Goal: Task Accomplishment & Management: Use online tool/utility

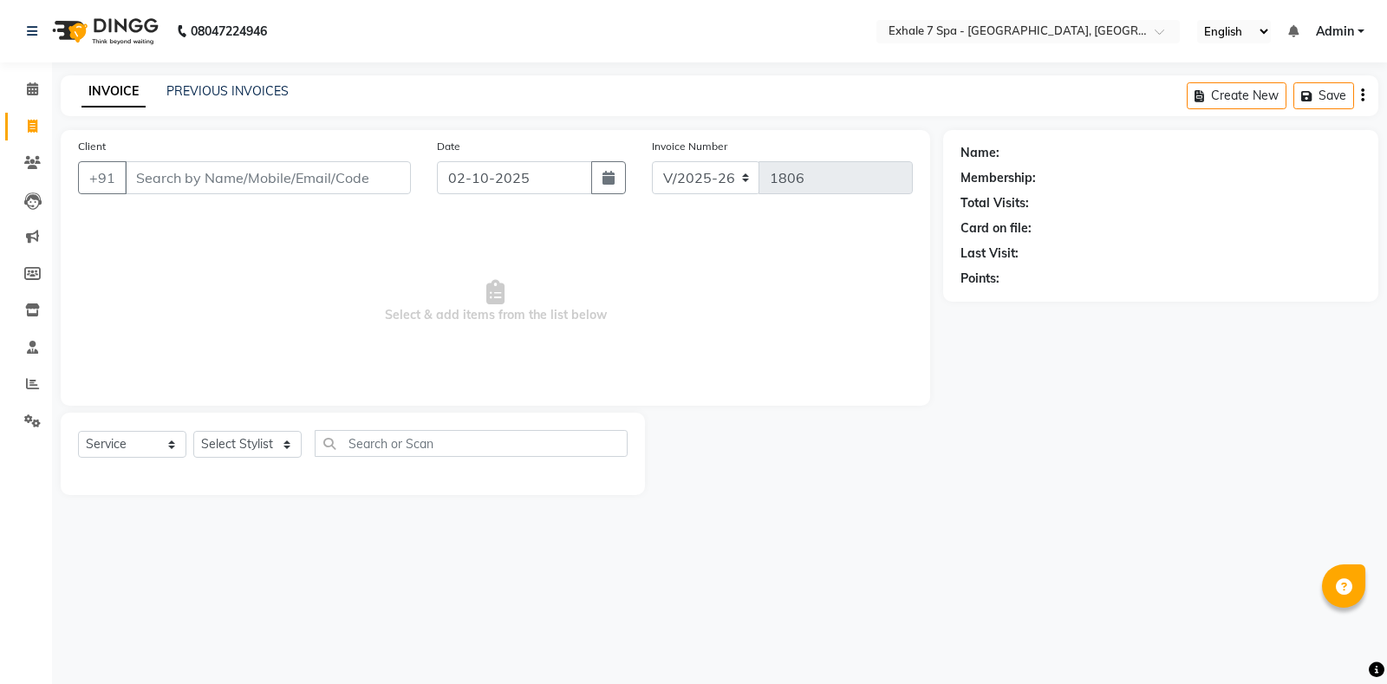
select select "4480"
select select "service"
click at [276, 192] on input "Client" at bounding box center [268, 177] width 286 height 33
click at [273, 192] on input "Client" at bounding box center [268, 177] width 286 height 33
click at [279, 177] on input "Client" at bounding box center [268, 177] width 286 height 33
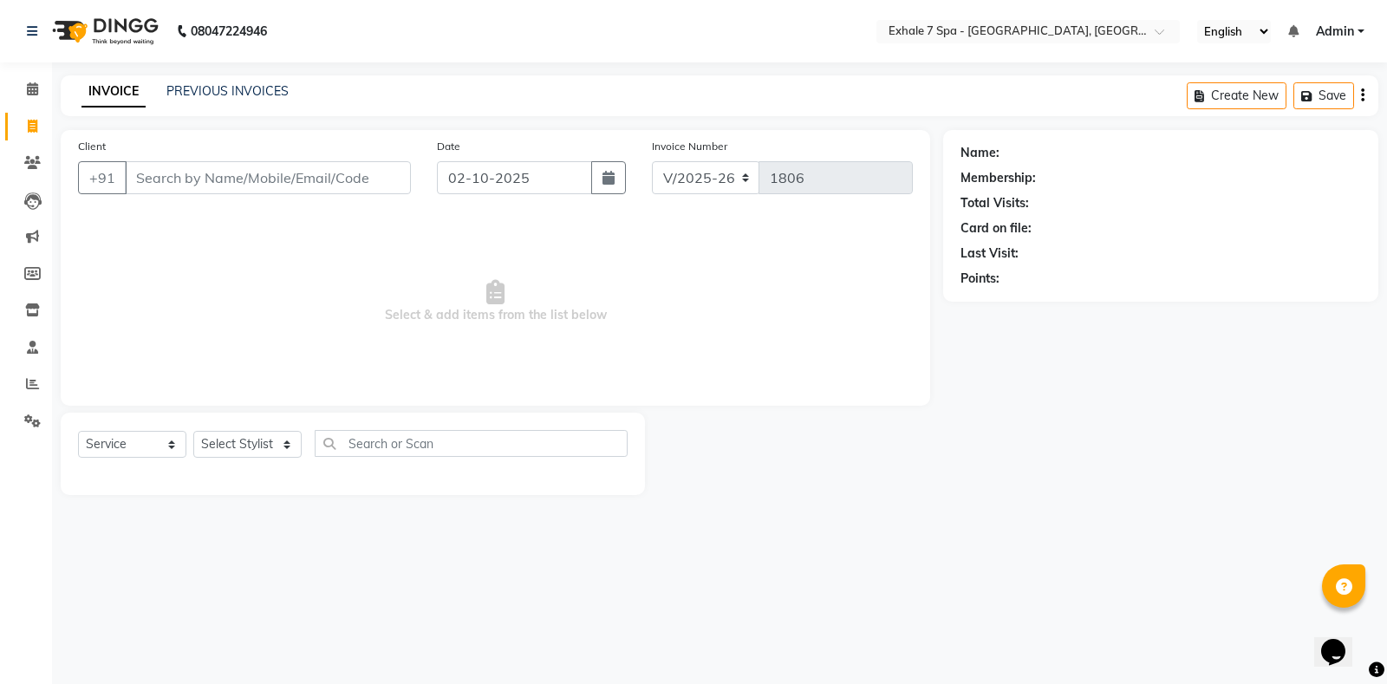
click at [179, 99] on div "INVOICE PREVIOUS INVOICES" at bounding box center [185, 92] width 249 height 20
click at [243, 95] on link "PREVIOUS INVOICES" at bounding box center [227, 91] width 122 height 16
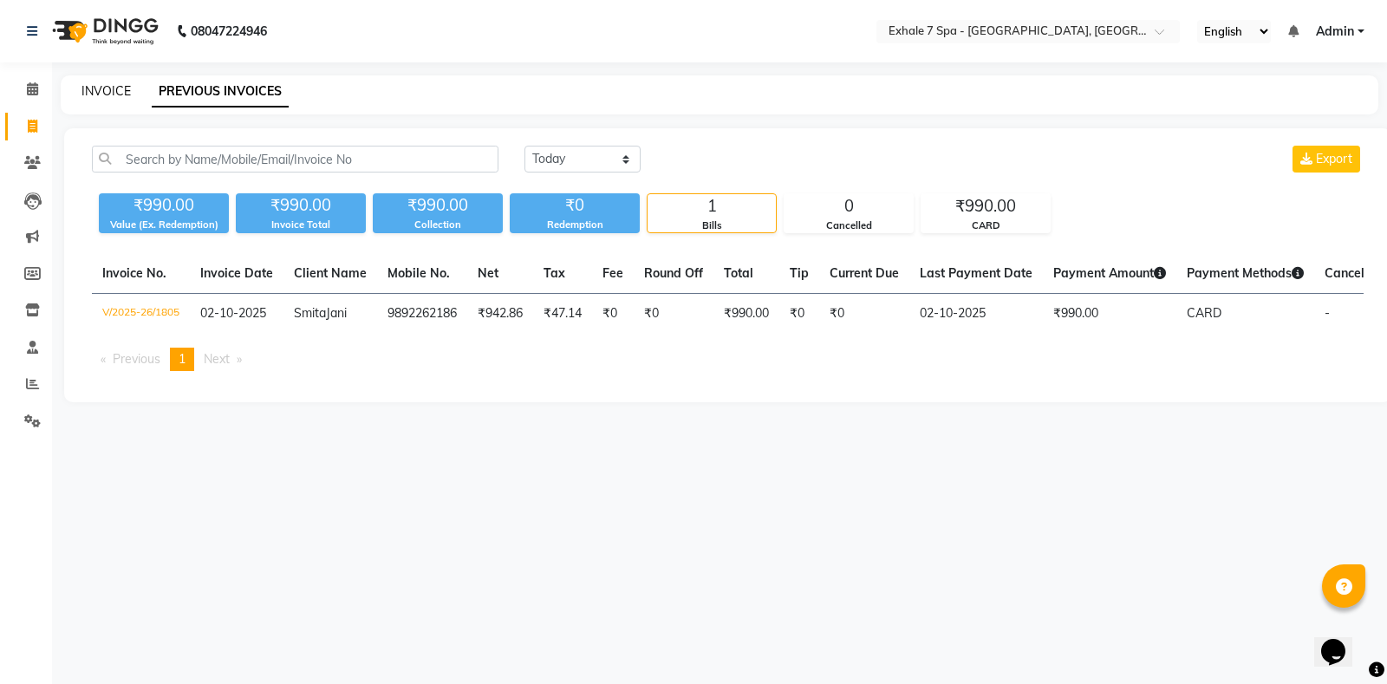
click at [117, 94] on link "INVOICE" at bounding box center [105, 91] width 49 height 16
select select "service"
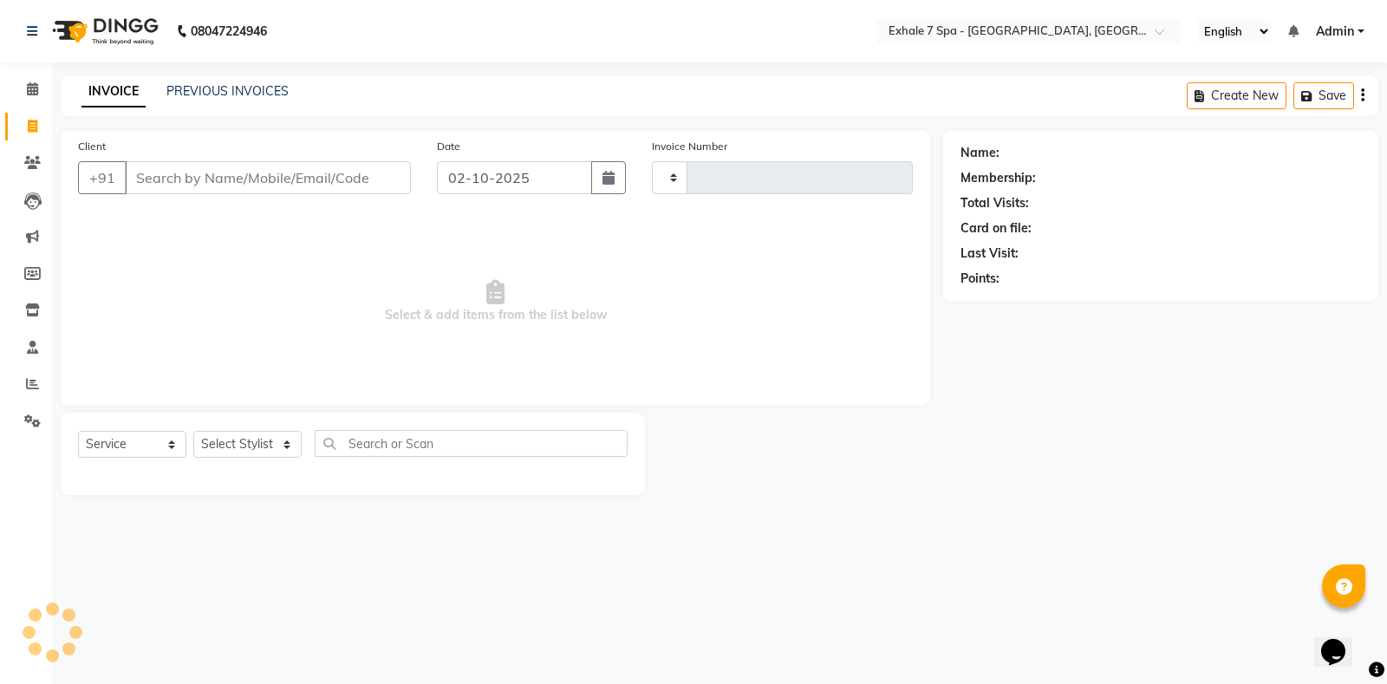
type input "1806"
select select "4480"
click at [228, 192] on input "Client" at bounding box center [268, 177] width 286 height 33
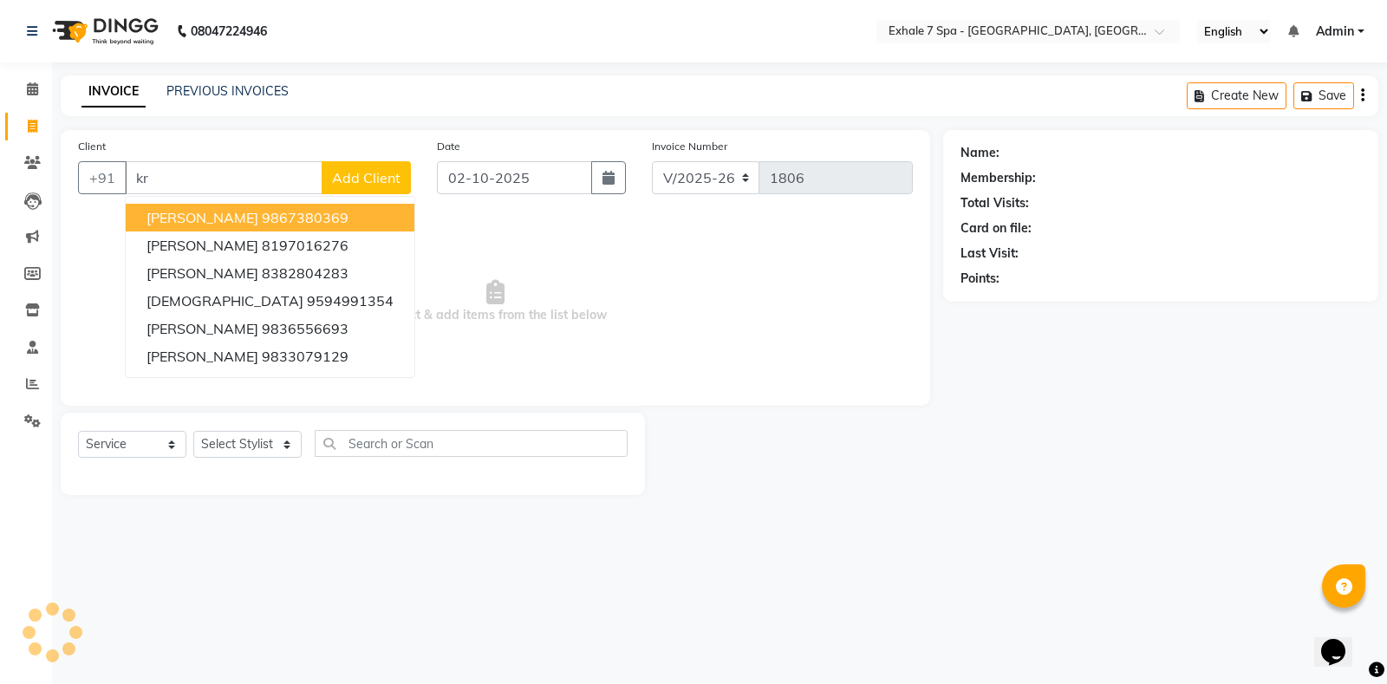
type input "k"
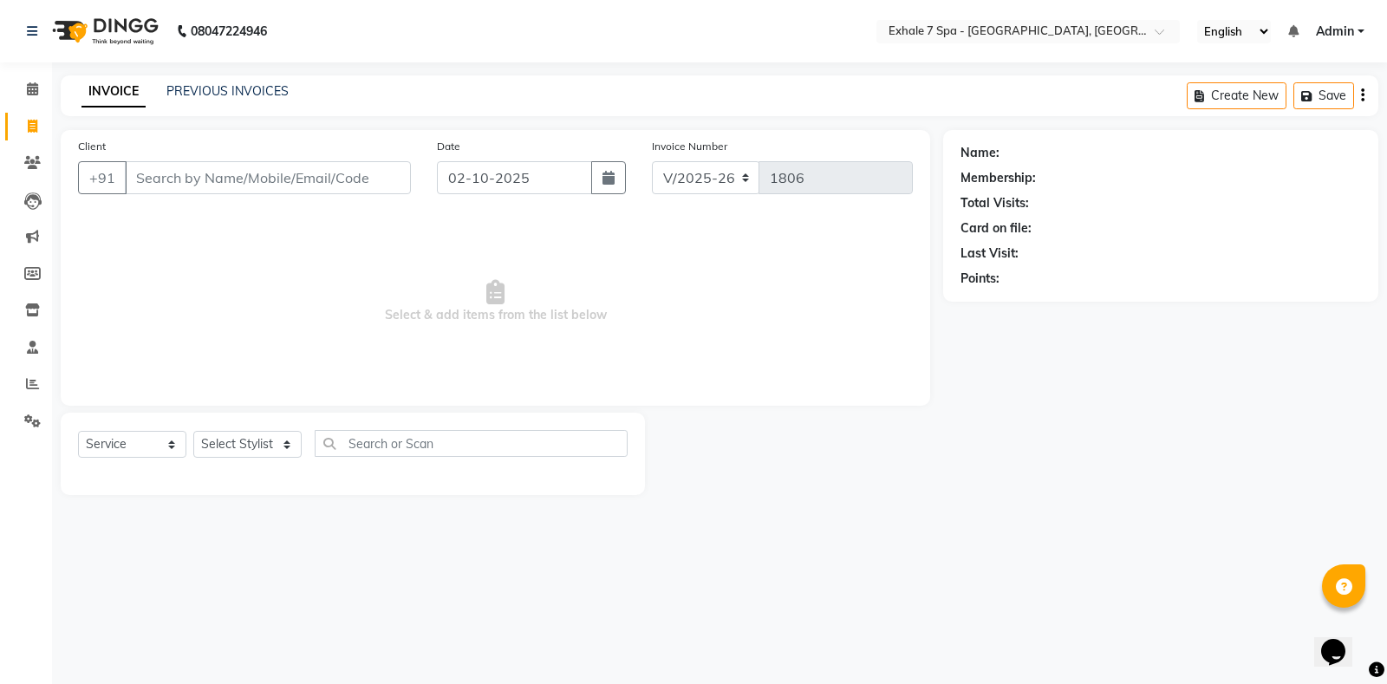
click at [230, 191] on input "Client" at bounding box center [268, 177] width 286 height 33
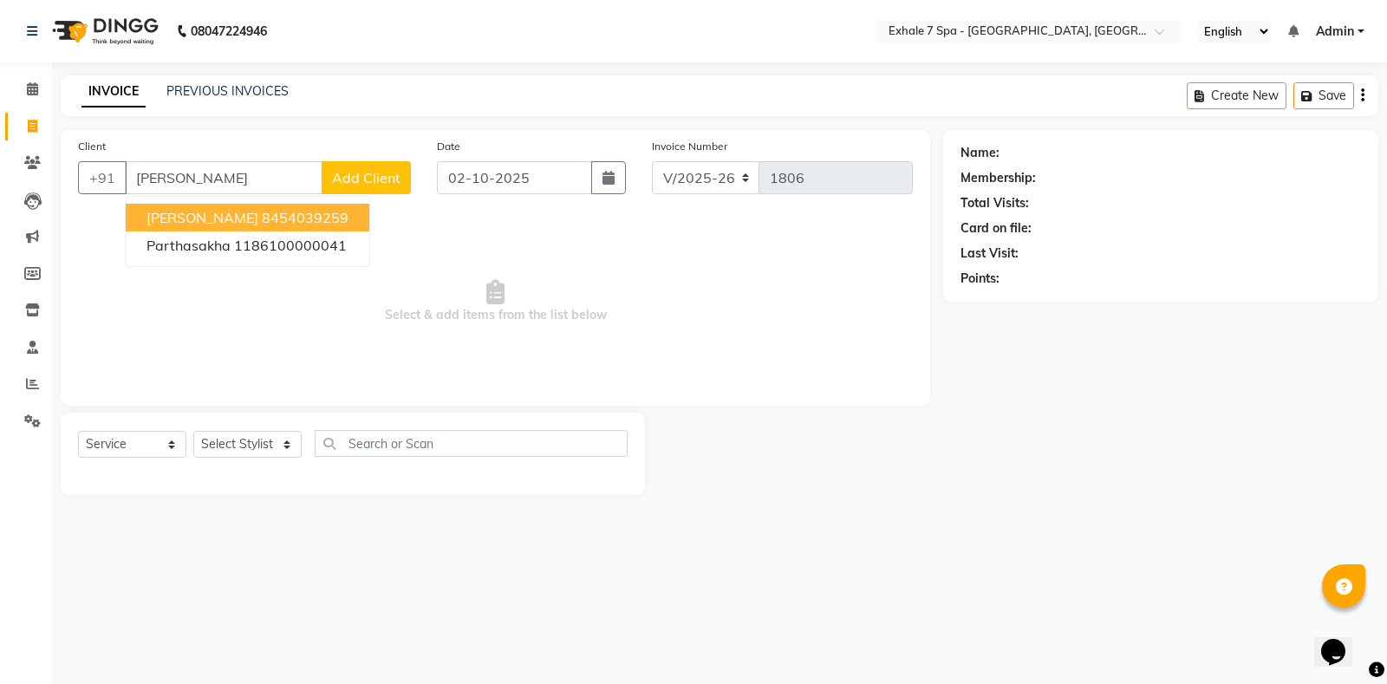
click at [262, 209] on ngb-highlight "8454039259" at bounding box center [305, 217] width 87 height 17
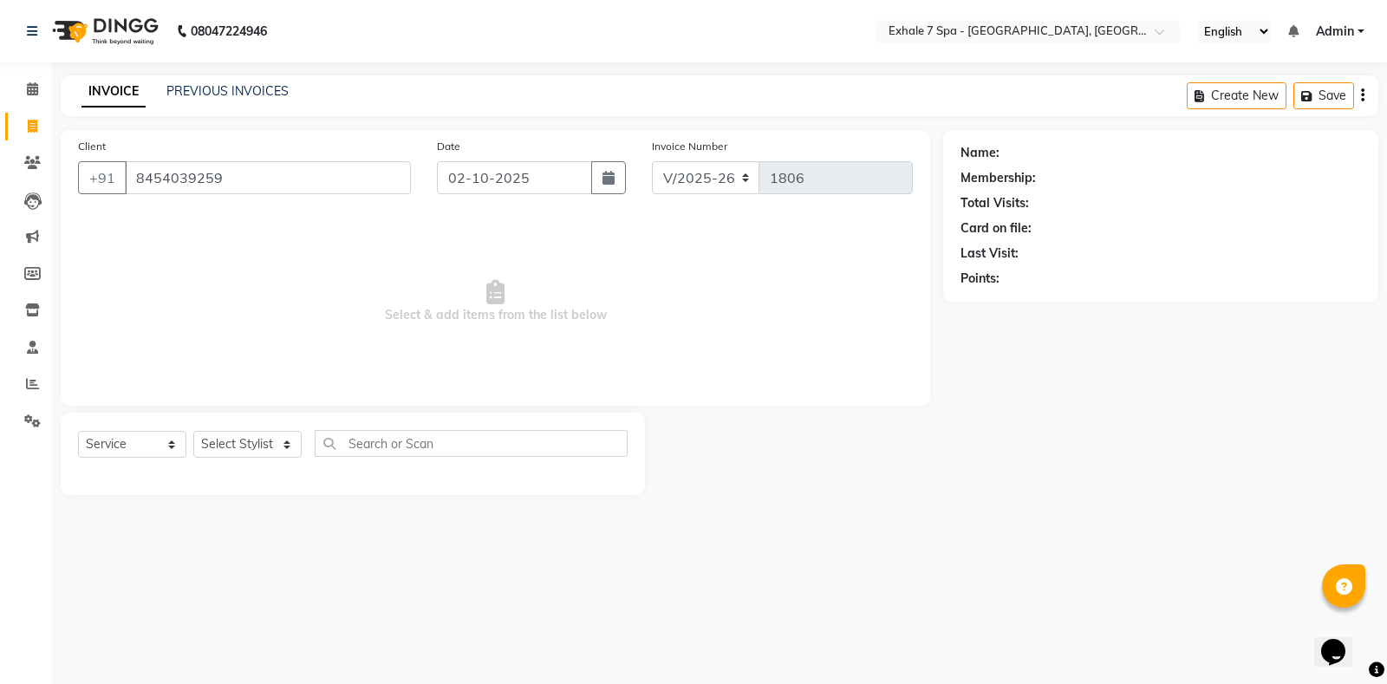
type input "8454039259"
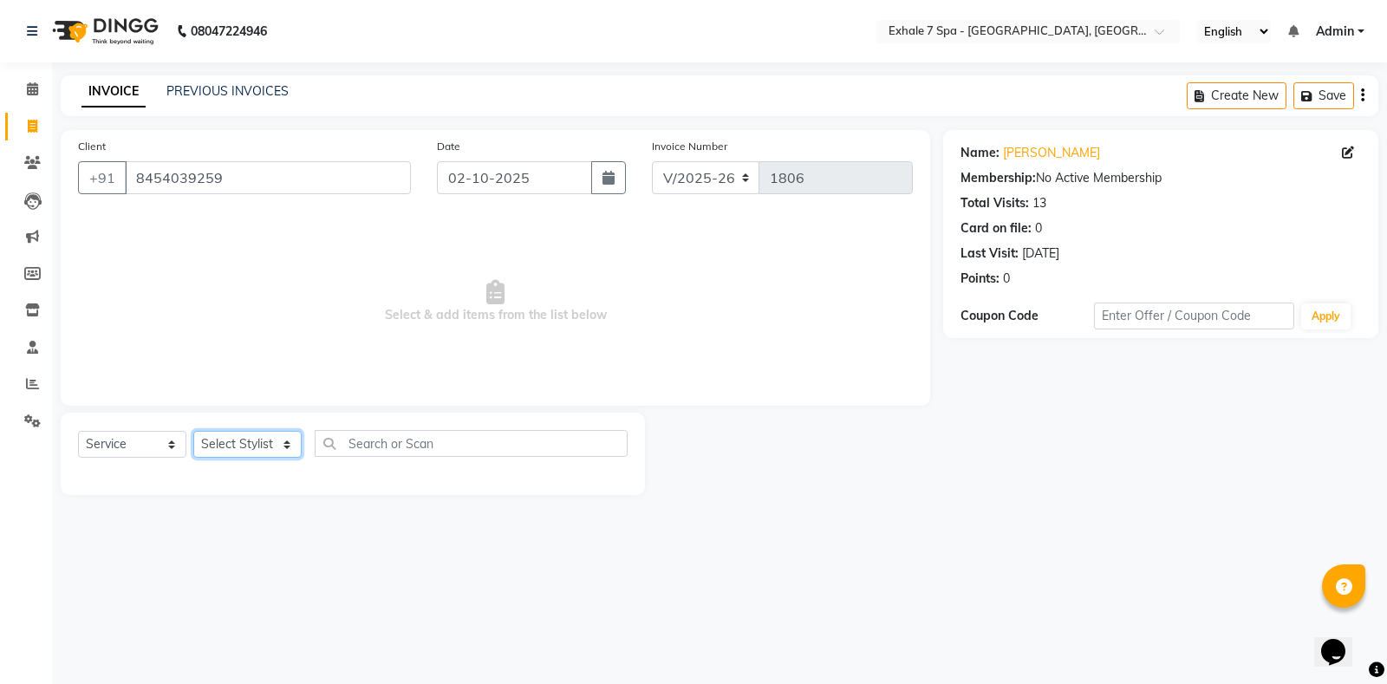
click at [251, 443] on select "Select Stylist [PERSON_NAME] [PERSON_NAME] Faraheem [PERSON_NAME] [PERSON_NAME]…" at bounding box center [247, 444] width 108 height 27
select select "37472"
click at [193, 431] on select "Select Stylist [PERSON_NAME] [PERSON_NAME] Faraheem [PERSON_NAME] [PERSON_NAME]…" at bounding box center [247, 444] width 108 height 27
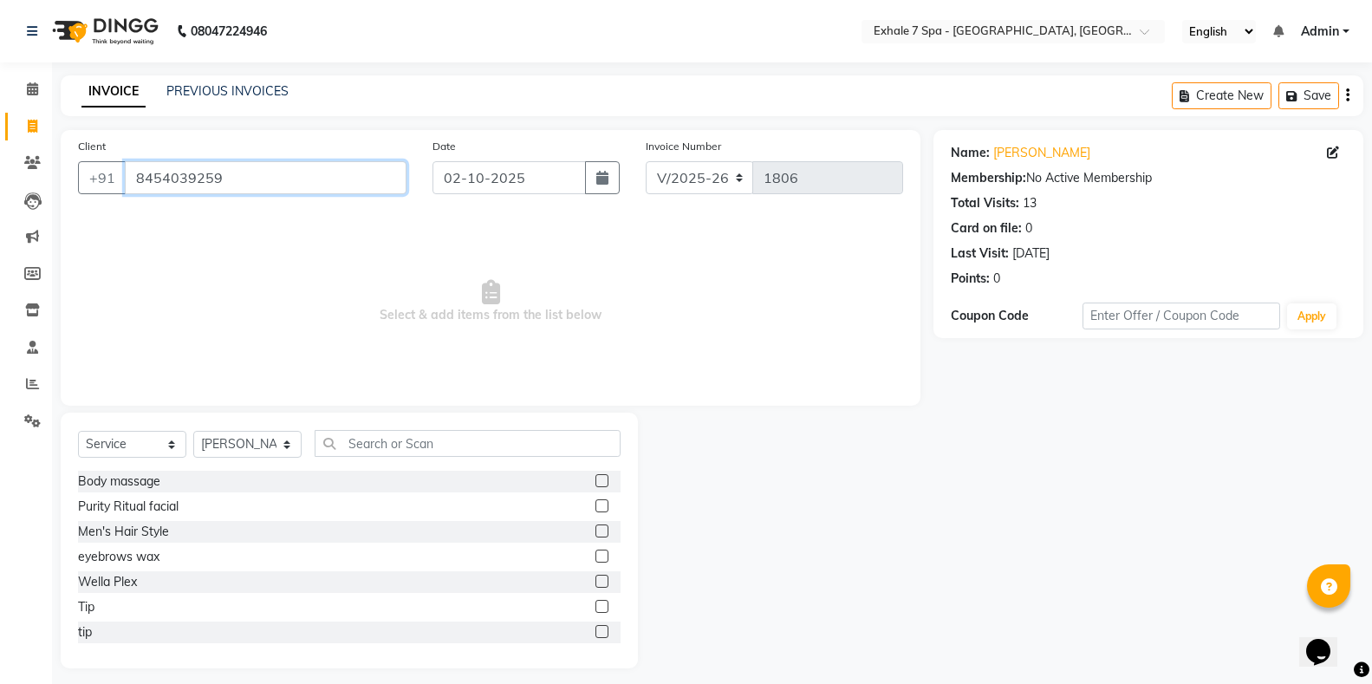
click at [292, 241] on div "Client [PHONE_NUMBER] Date [DATE] Invoice Number V/2025 V/[PHONE_NUMBER] Select…" at bounding box center [491, 268] width 860 height 276
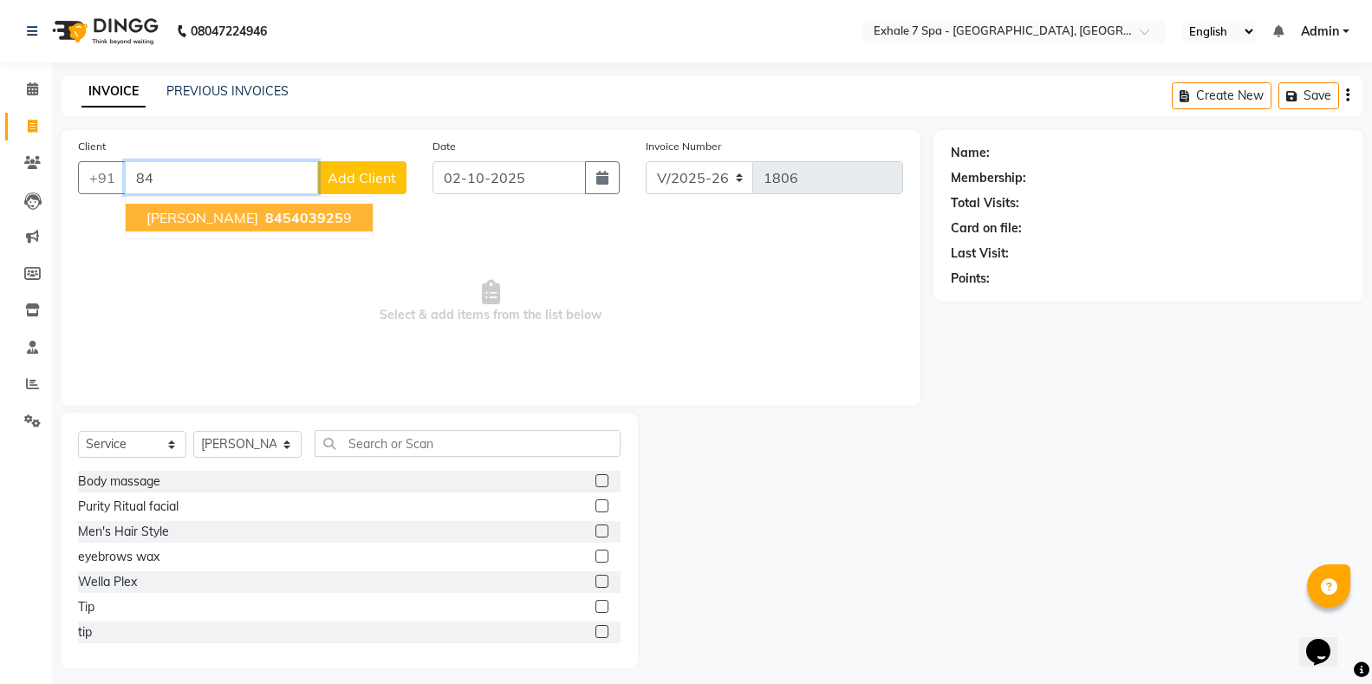
type input "8"
click at [286, 221] on button "[PERSON_NAME] 9167670671" at bounding box center [248, 218] width 244 height 28
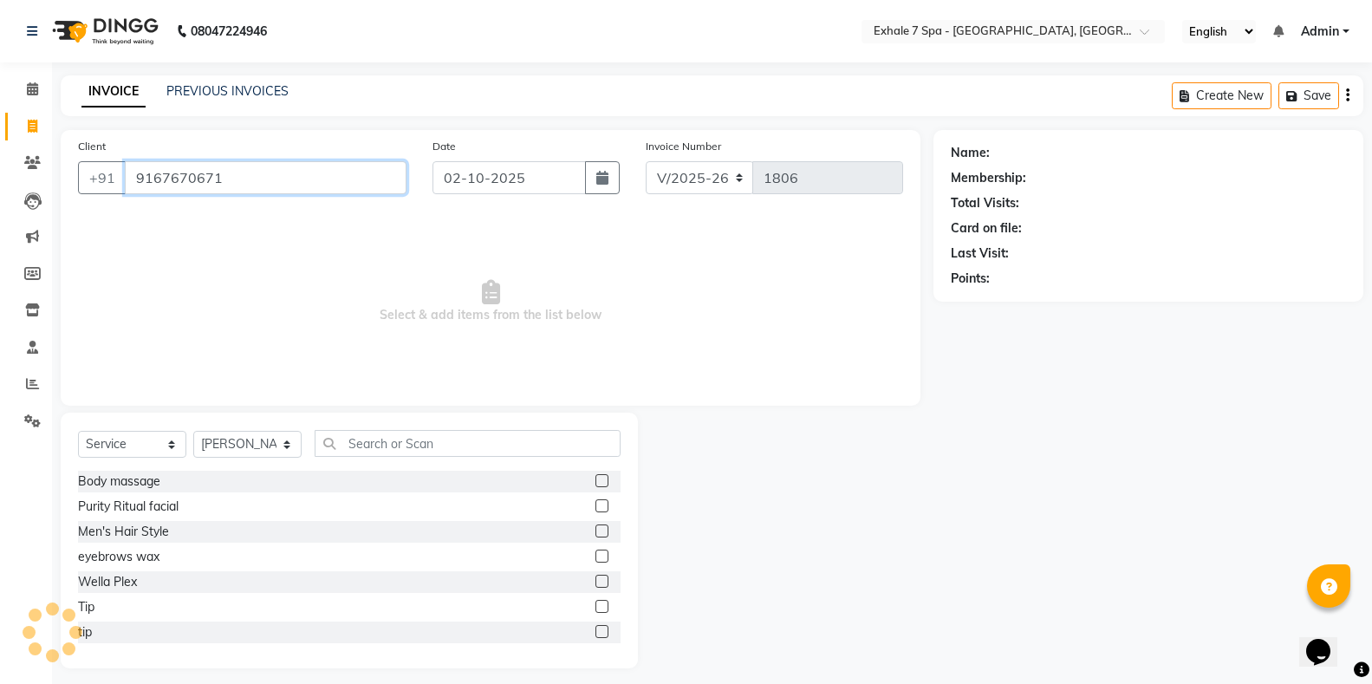
type input "9167670671"
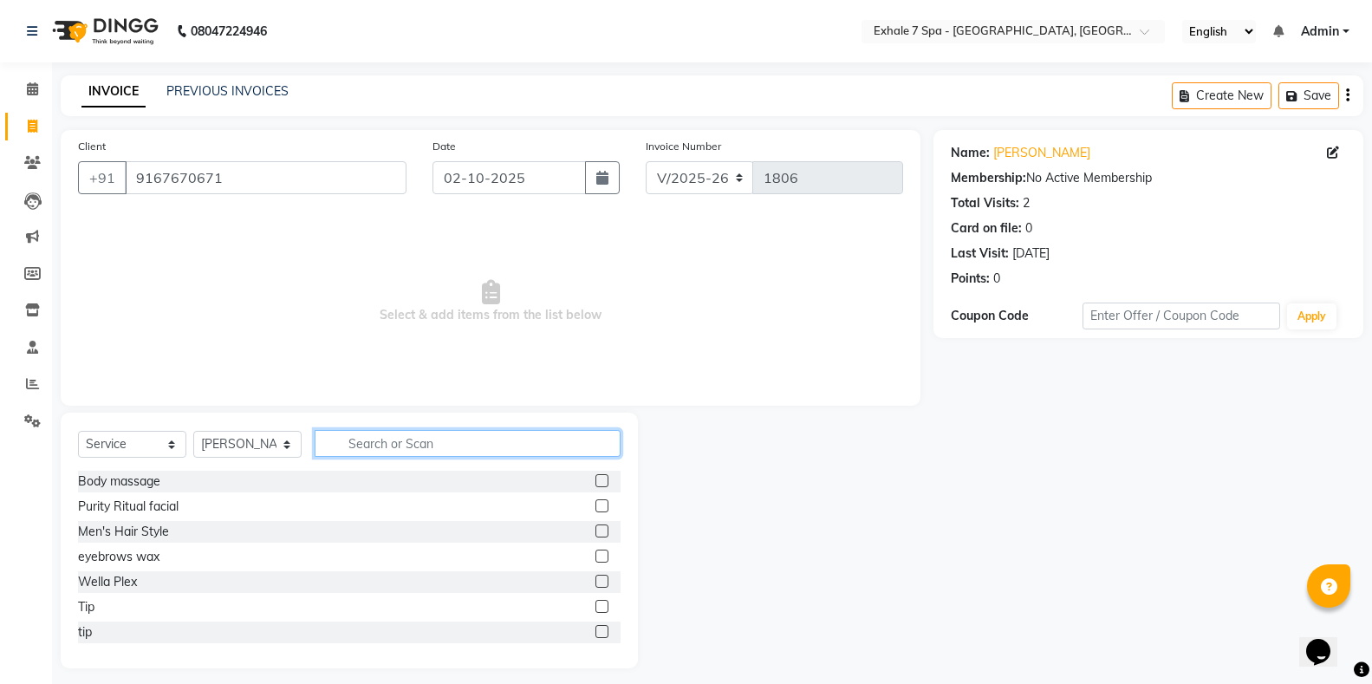
click at [328, 451] on input "text" at bounding box center [468, 443] width 306 height 27
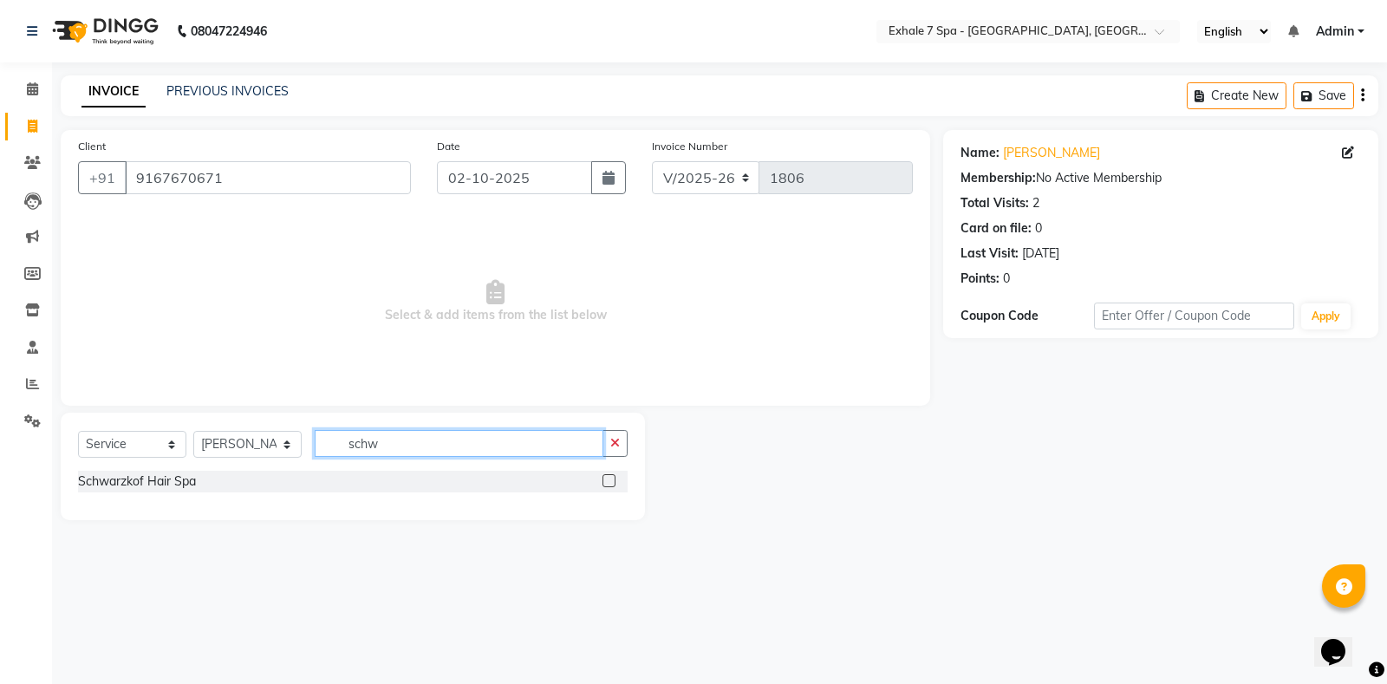
type input "schw"
click at [604, 483] on label at bounding box center [608, 480] width 13 height 13
click at [604, 483] on input "checkbox" at bounding box center [607, 481] width 11 height 11
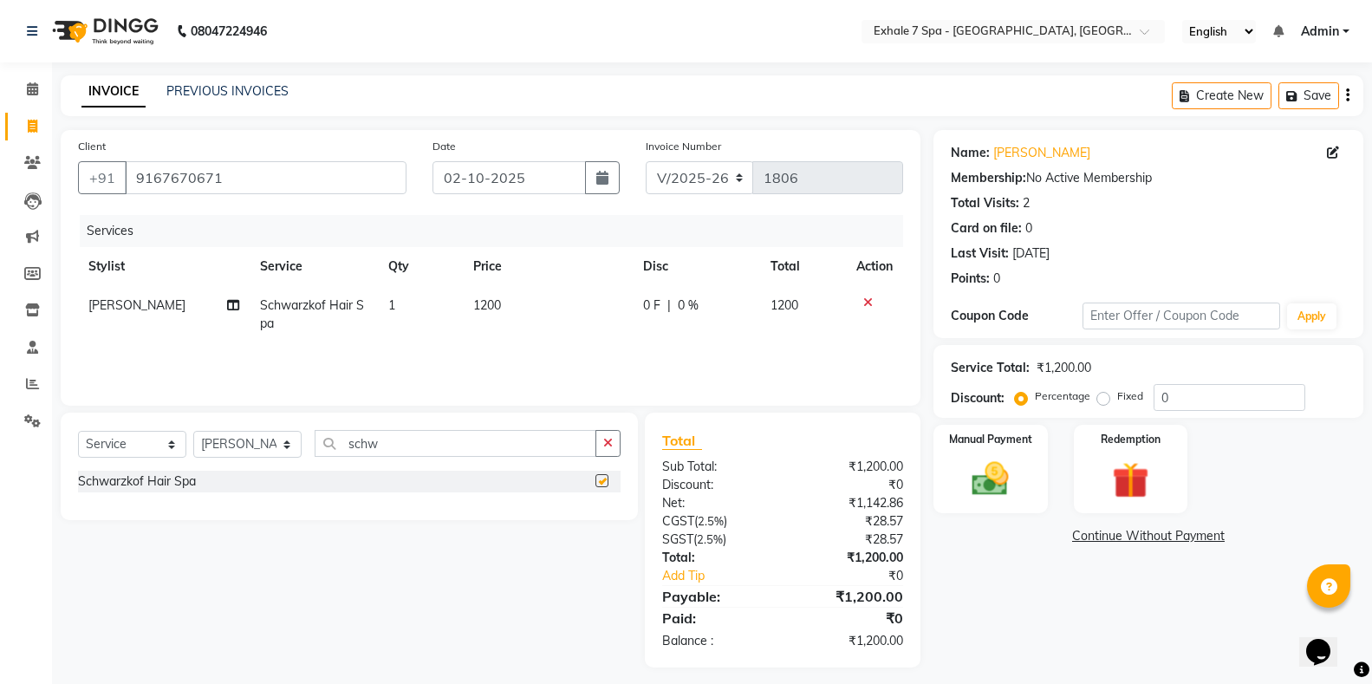
checkbox input "false"
click at [466, 339] on td "1200" at bounding box center [548, 314] width 170 height 57
select select "37472"
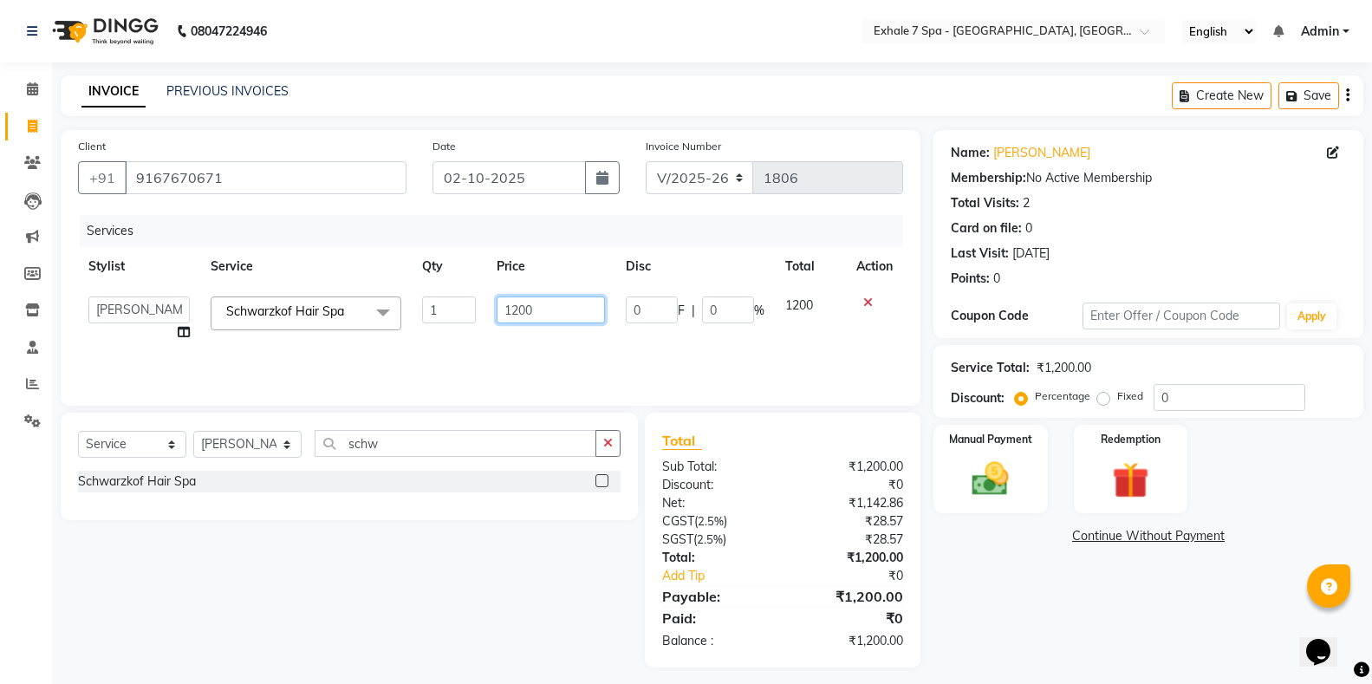
click at [549, 314] on input "1200" at bounding box center [551, 309] width 108 height 27
type input "1"
type input "800"
click at [563, 341] on td "800" at bounding box center [550, 319] width 129 height 66
select select "37472"
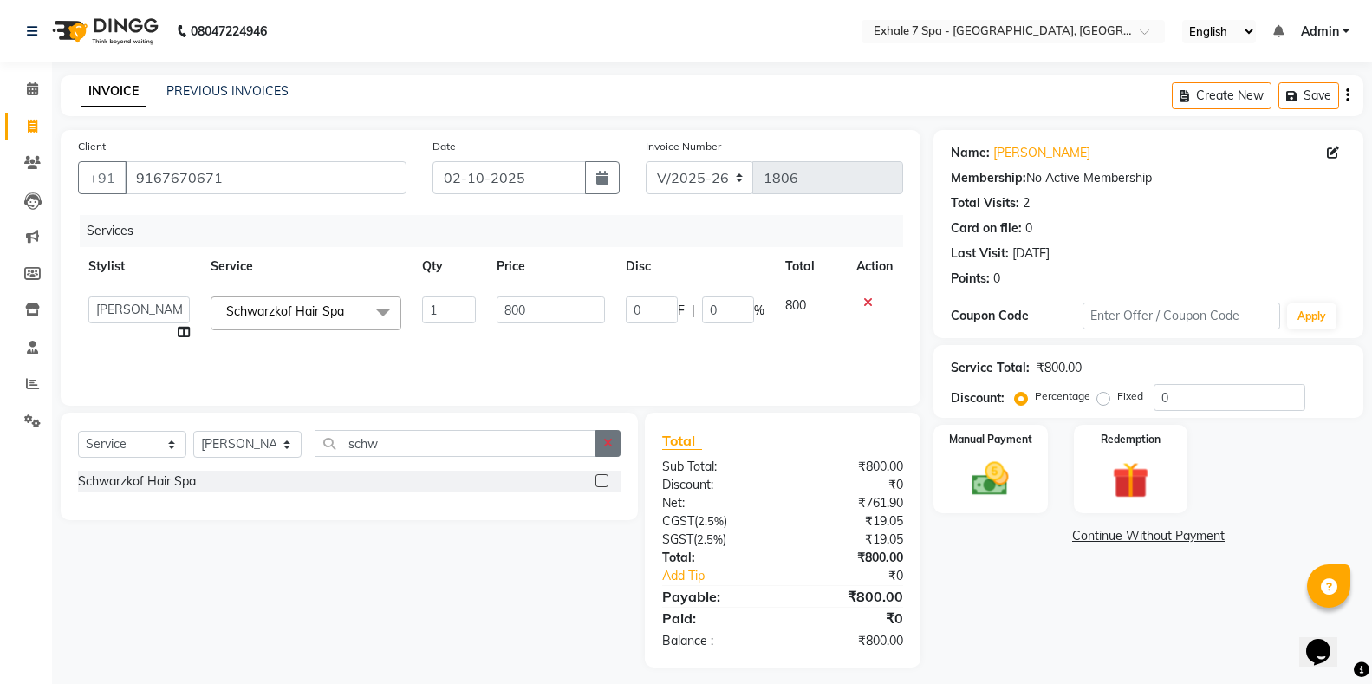
click at [606, 441] on icon "button" at bounding box center [608, 443] width 10 height 12
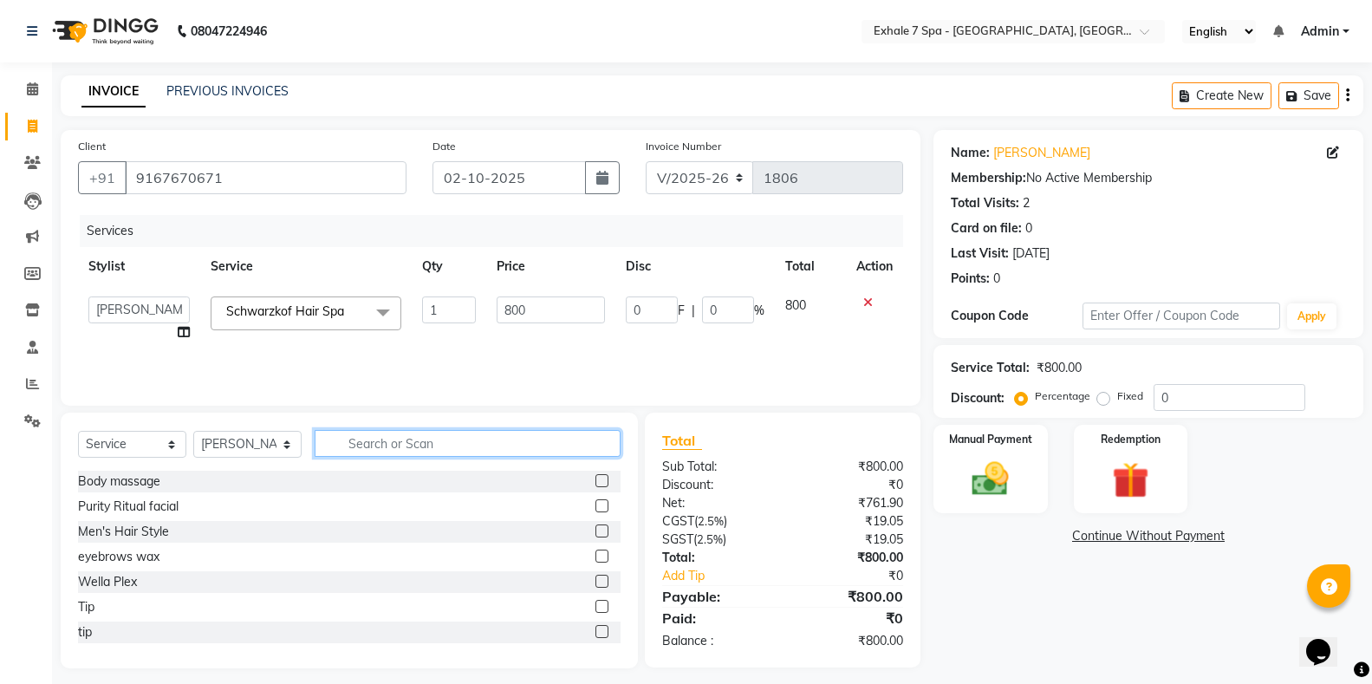
click at [577, 443] on input "text" at bounding box center [468, 443] width 306 height 27
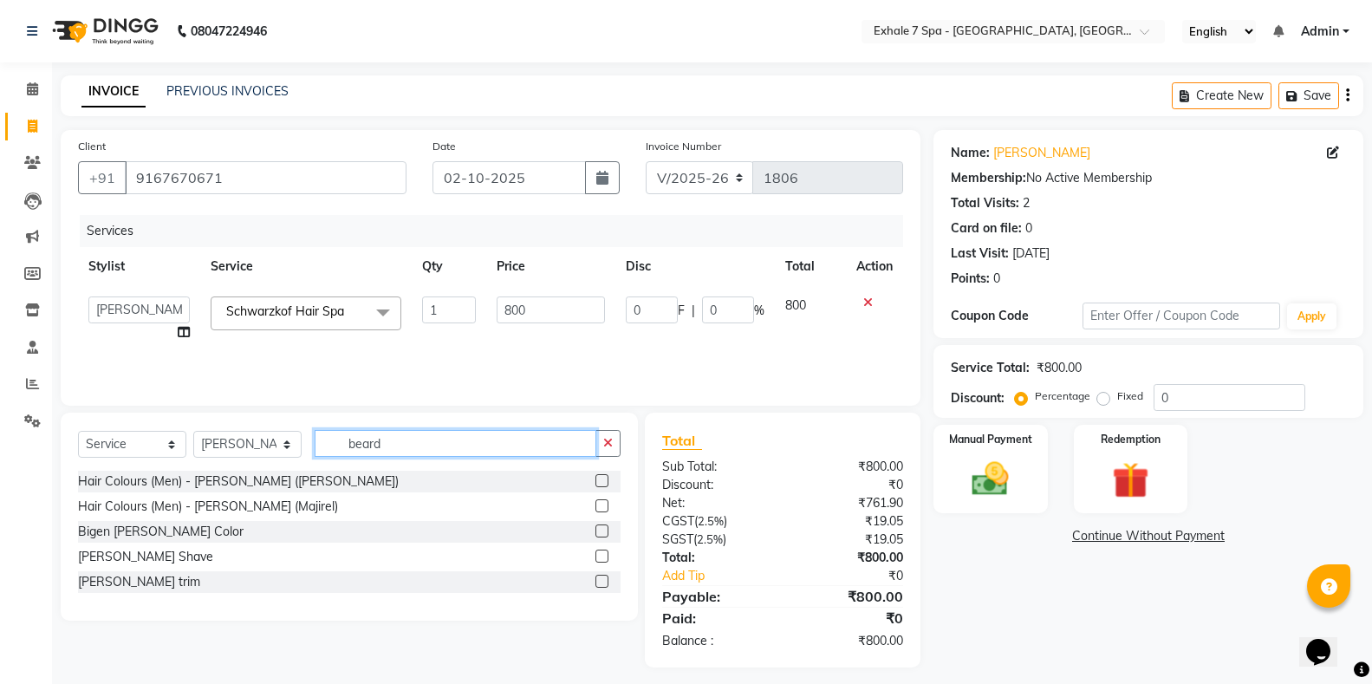
type input "beard"
click at [605, 585] on label at bounding box center [601, 581] width 13 height 13
click at [605, 585] on input "checkbox" at bounding box center [600, 581] width 11 height 11
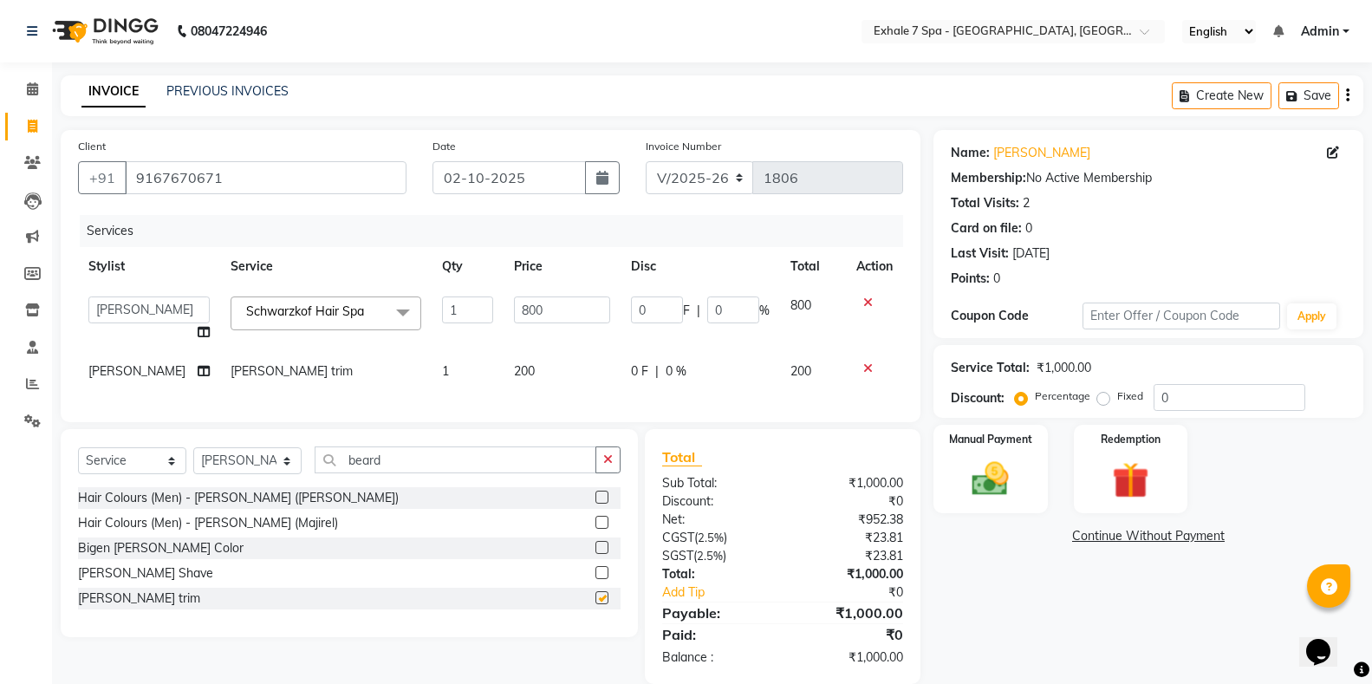
checkbox input "false"
click at [990, 485] on img at bounding box center [990, 479] width 62 height 44
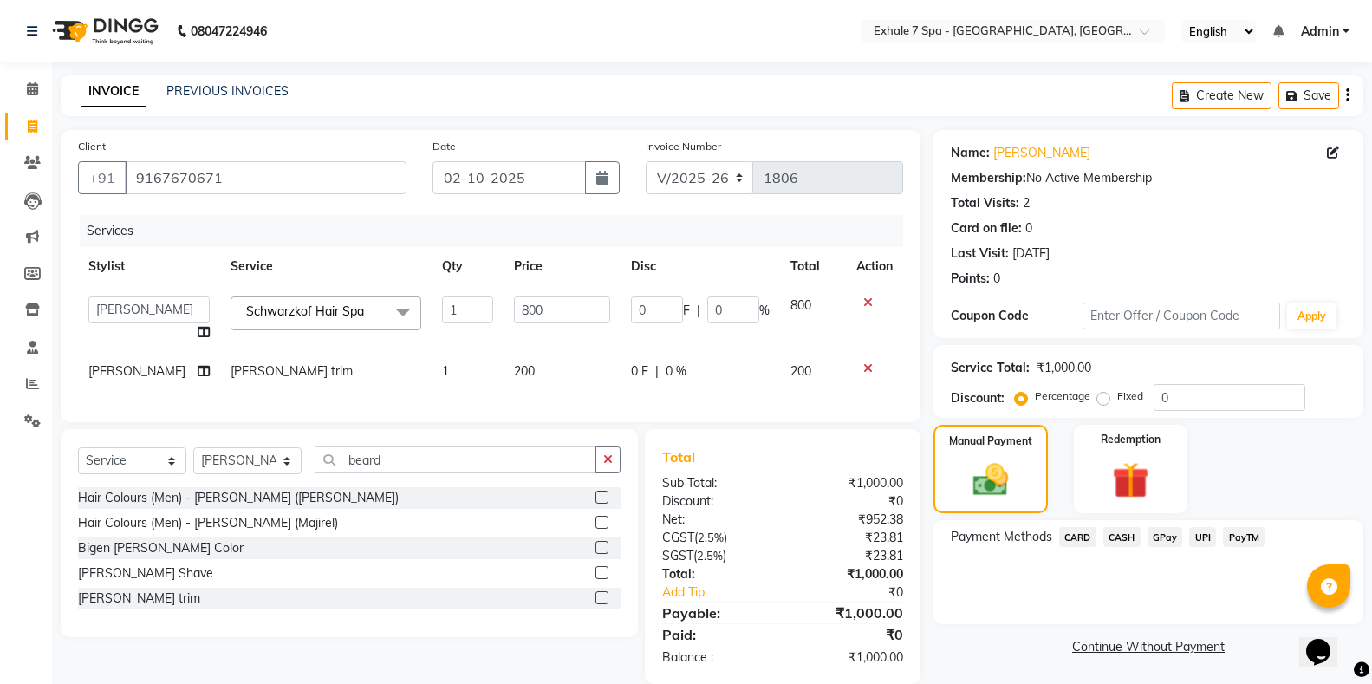
click at [1118, 536] on span "CASH" at bounding box center [1121, 537] width 37 height 20
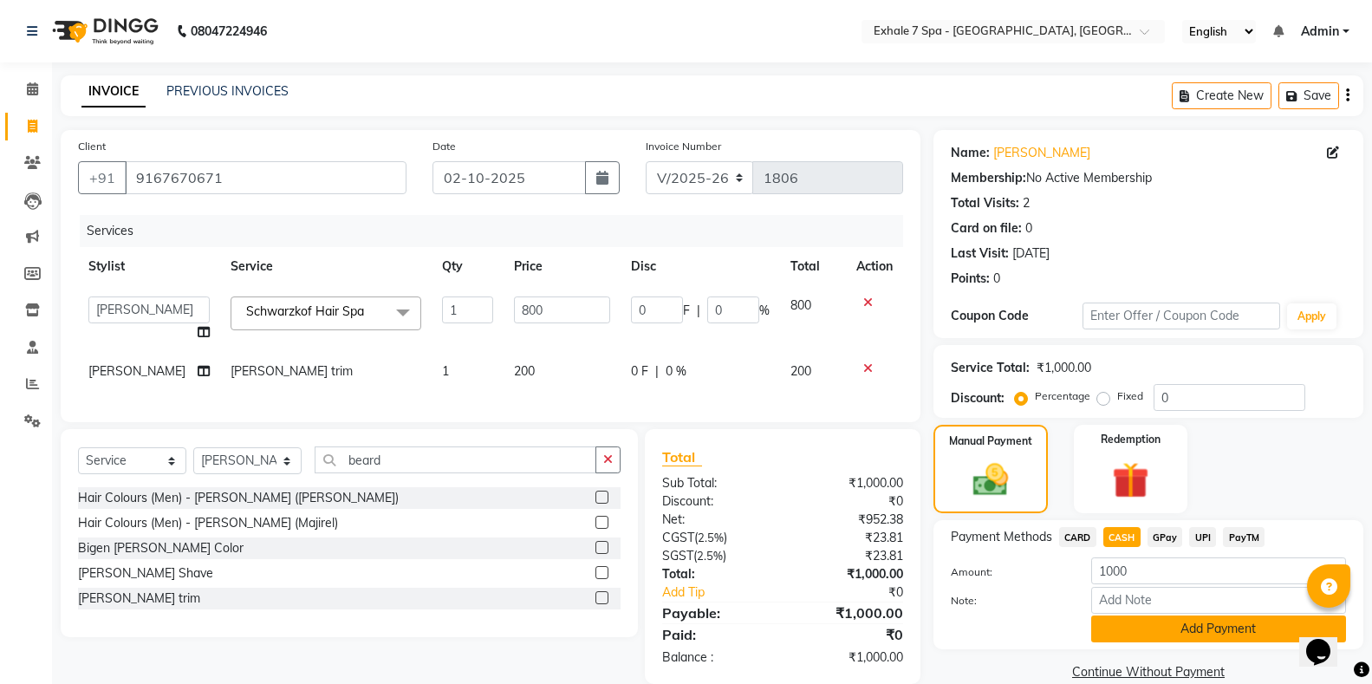
click at [1173, 631] on button "Add Payment" at bounding box center [1218, 628] width 255 height 27
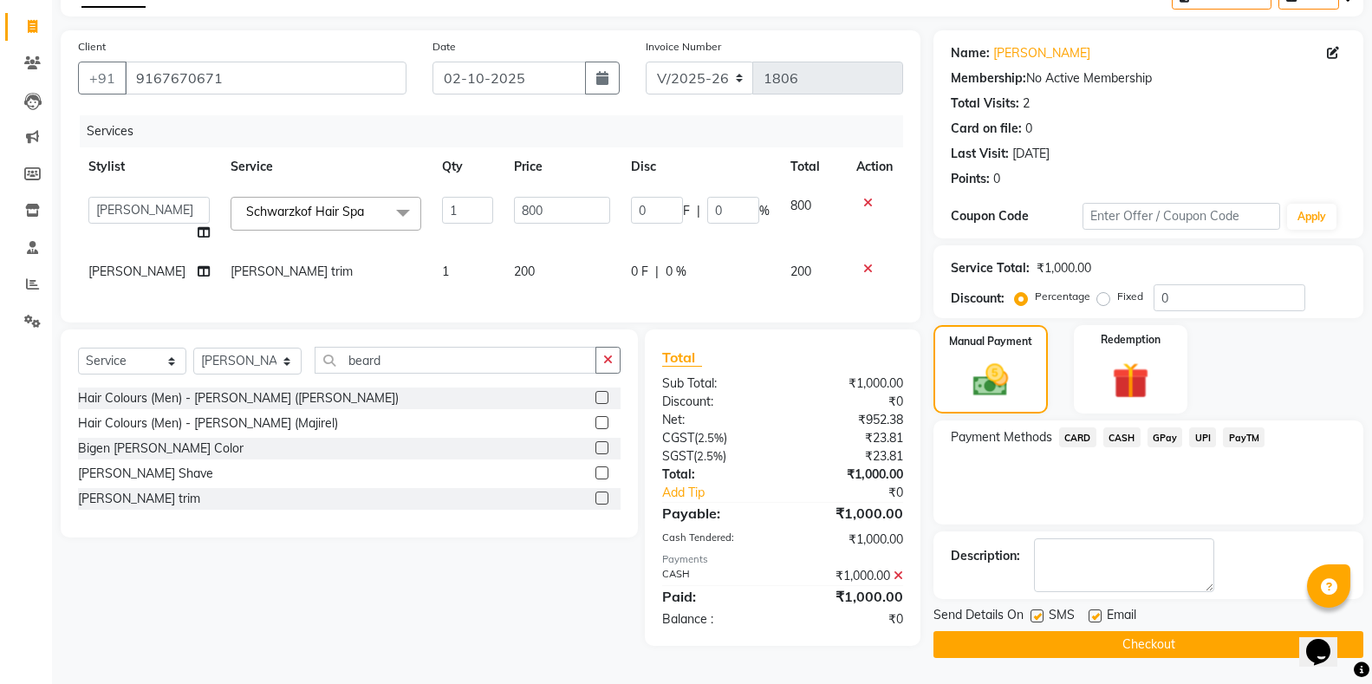
scroll to position [102, 0]
click at [1037, 618] on label at bounding box center [1037, 615] width 13 height 13
click at [1037, 618] on input "checkbox" at bounding box center [1036, 616] width 11 height 11
checkbox input "false"
click at [1044, 647] on button "Checkout" at bounding box center [1148, 644] width 430 height 27
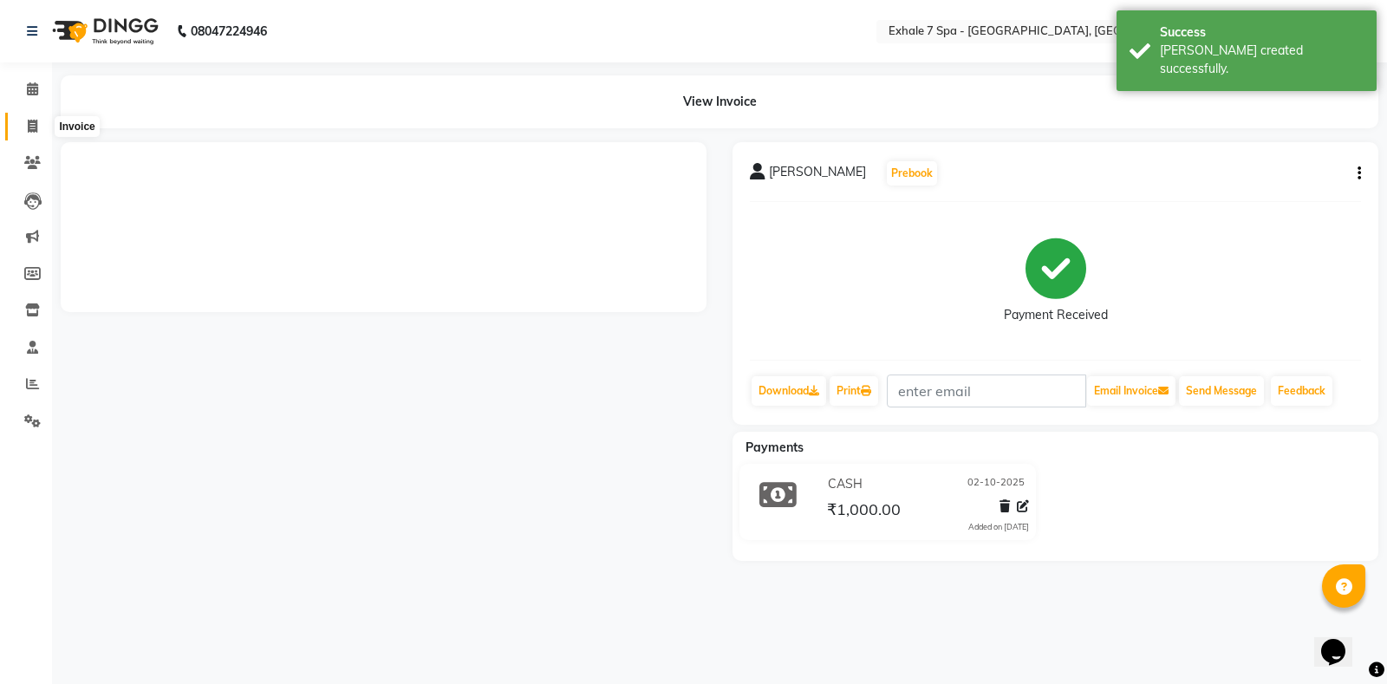
click at [30, 126] on icon at bounding box center [33, 126] width 10 height 13
select select "service"
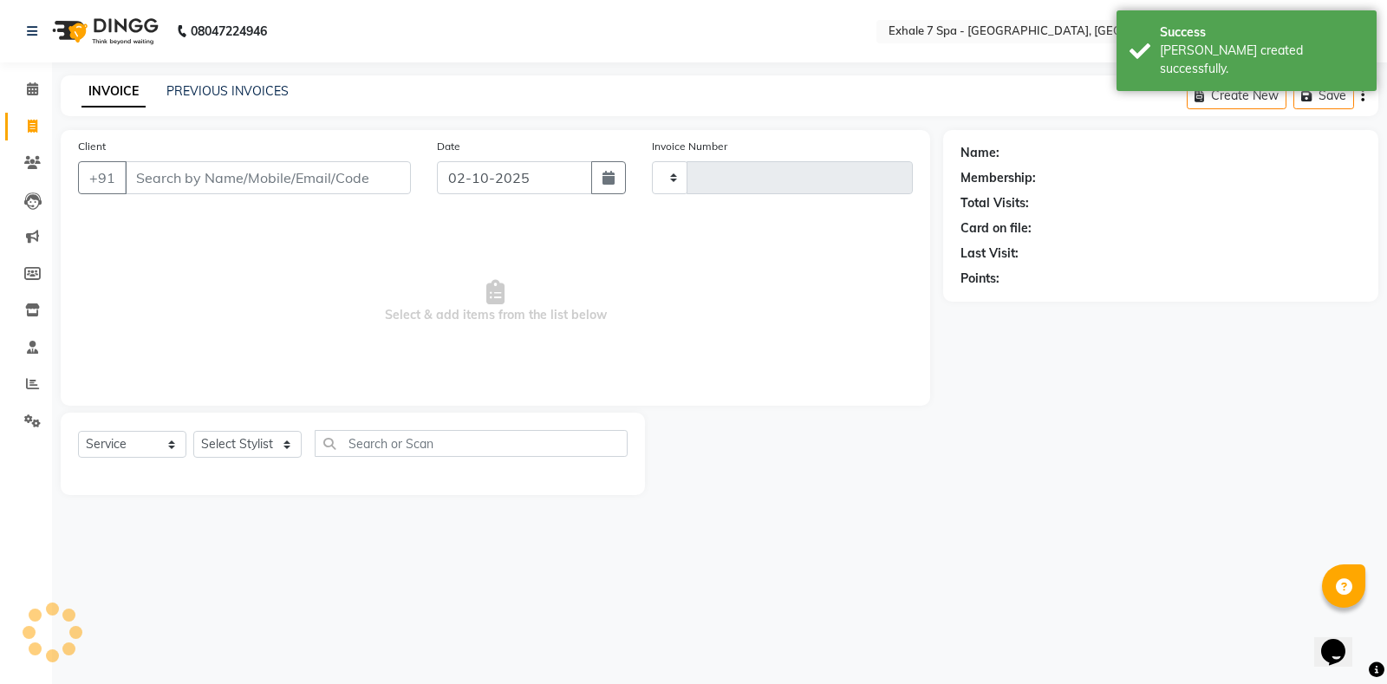
type input "1807"
select select "4480"
click at [221, 87] on link "PREVIOUS INVOICES" at bounding box center [227, 91] width 122 height 16
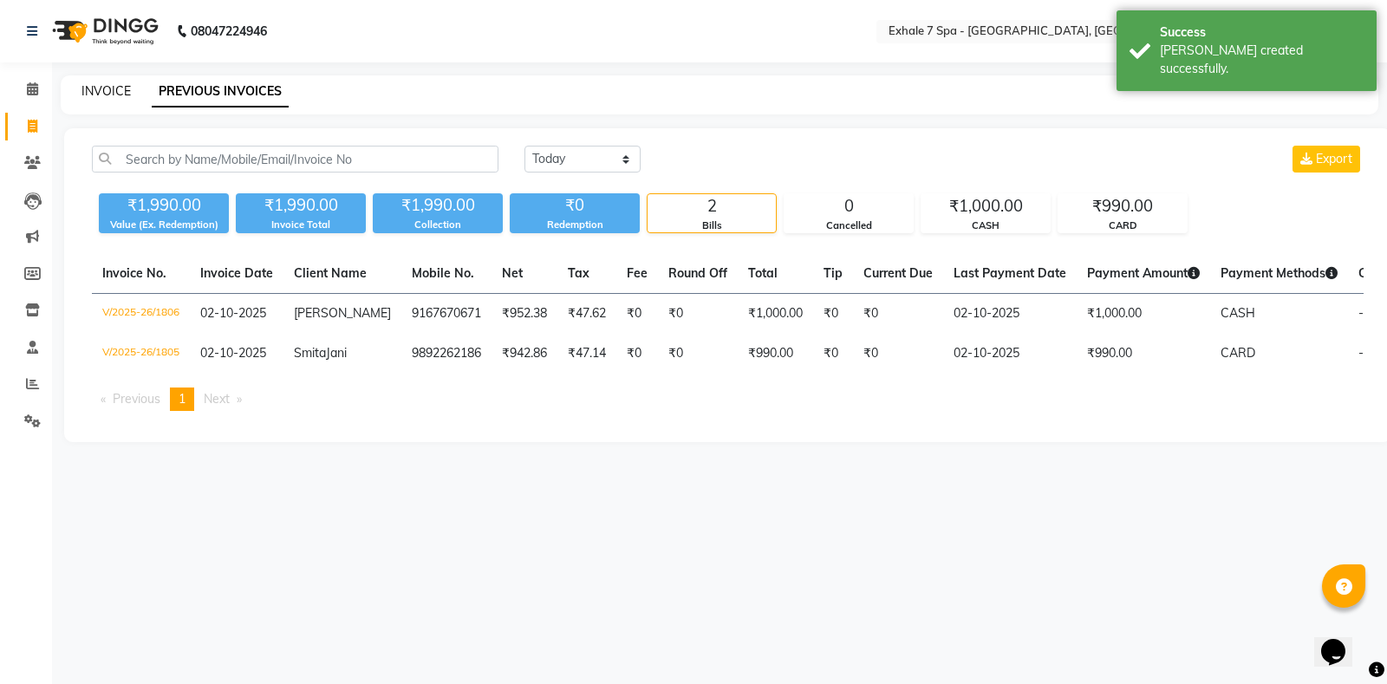
click at [106, 91] on link "INVOICE" at bounding box center [105, 91] width 49 height 16
select select "service"
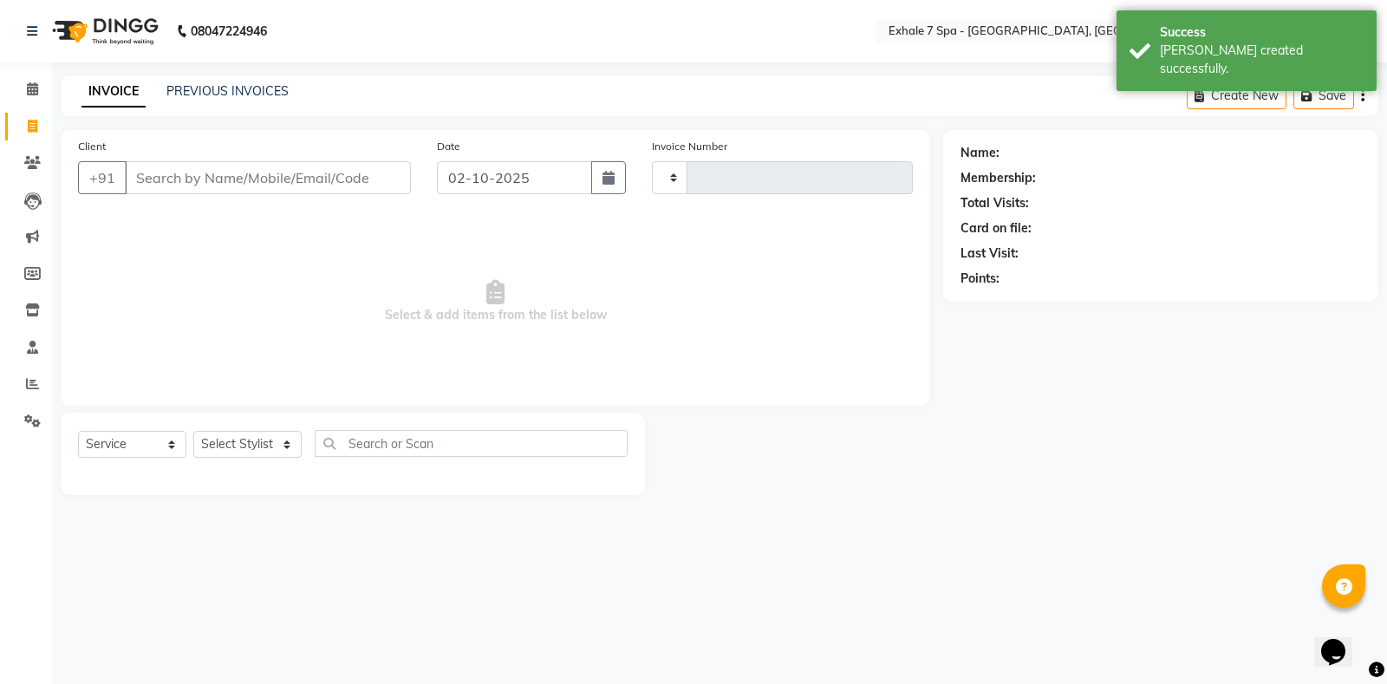
type input "1807"
select select "4480"
click at [237, 86] on link "PREVIOUS INVOICES" at bounding box center [227, 91] width 122 height 16
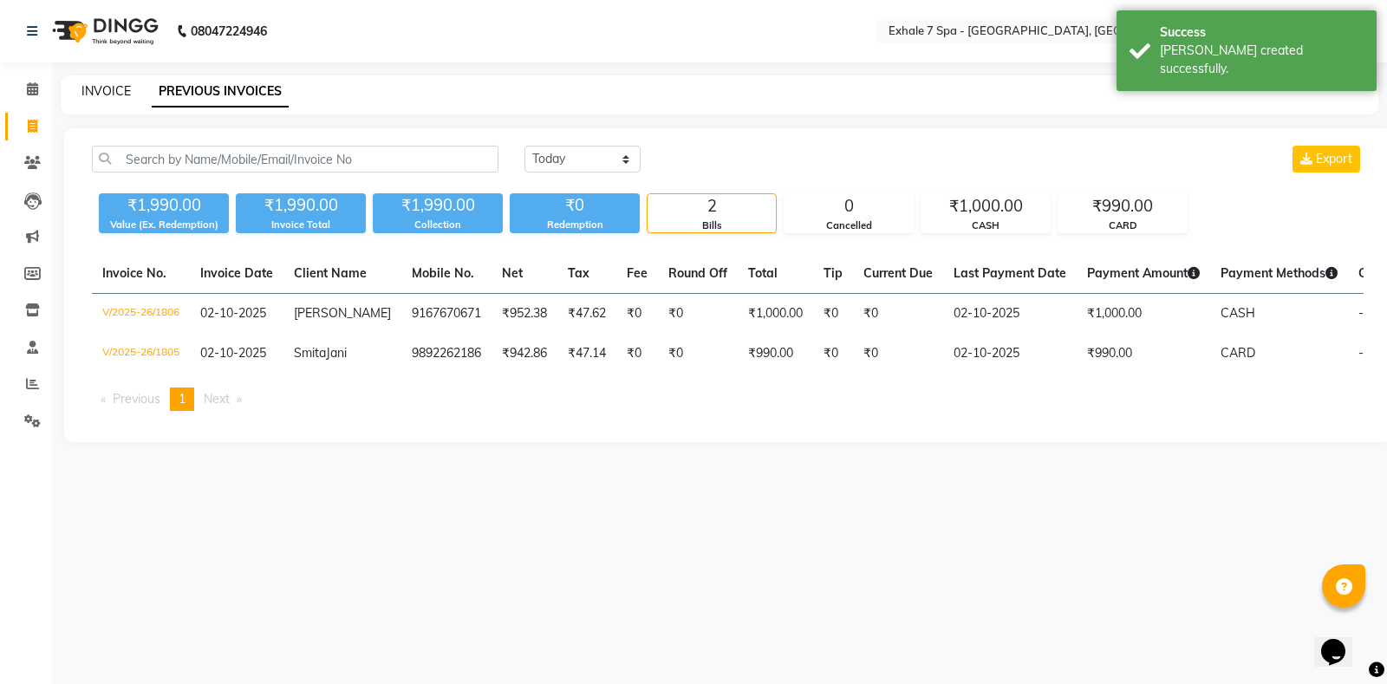
click at [105, 85] on link "INVOICE" at bounding box center [105, 91] width 49 height 16
select select "service"
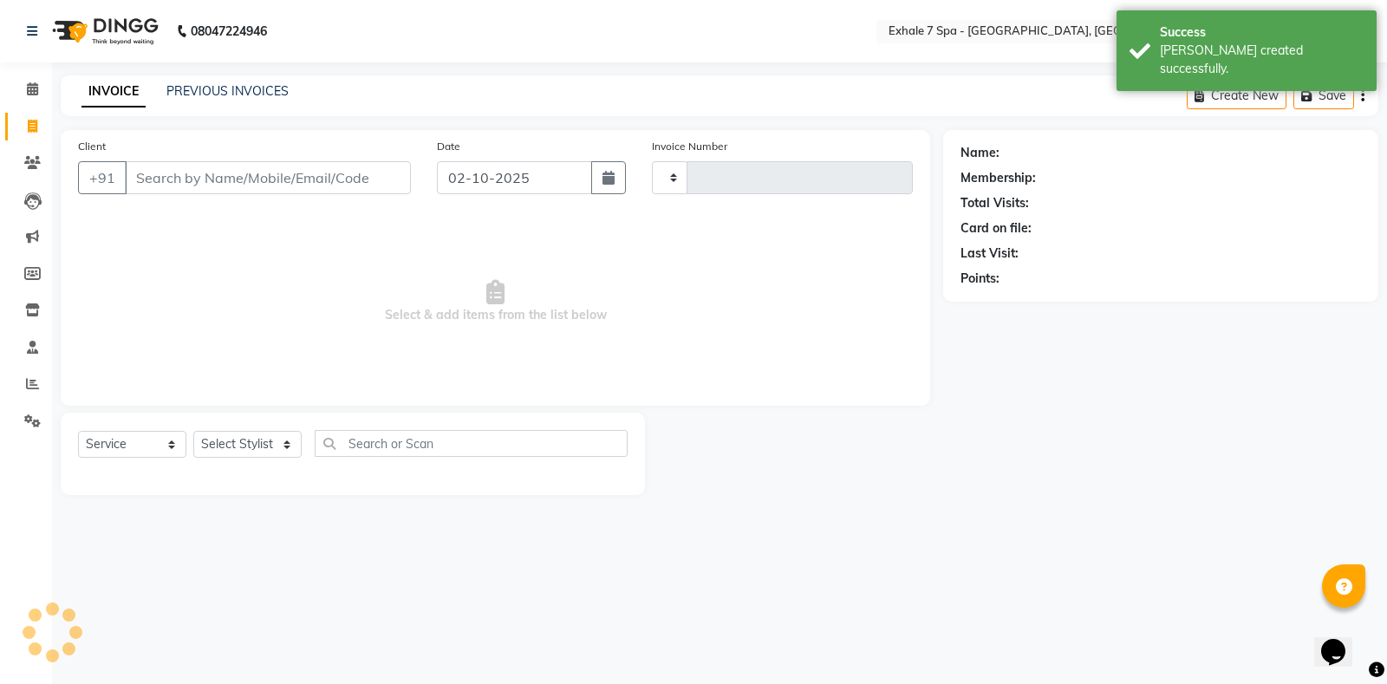
type input "1807"
select select "4480"
